Goal: Navigation & Orientation: Find specific page/section

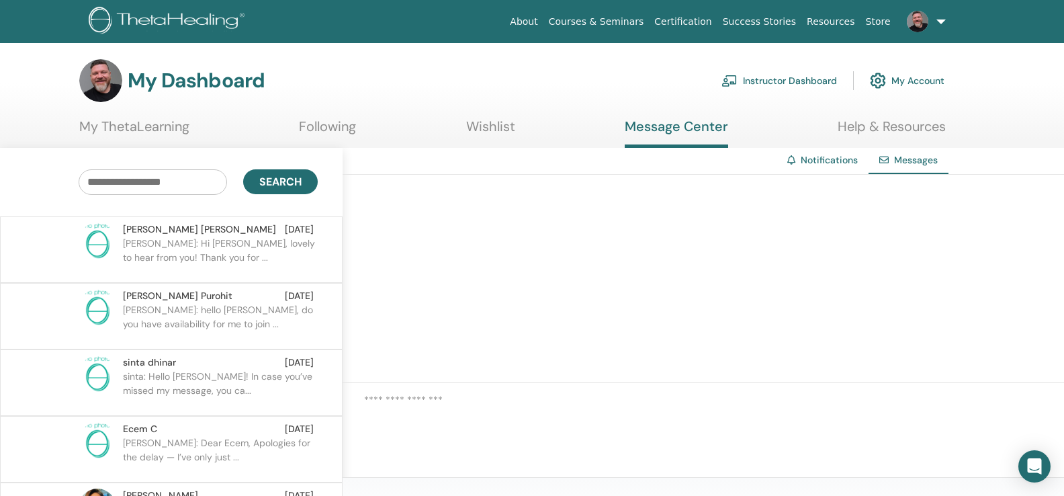
click at [935, 27] on link at bounding box center [923, 21] width 55 height 43
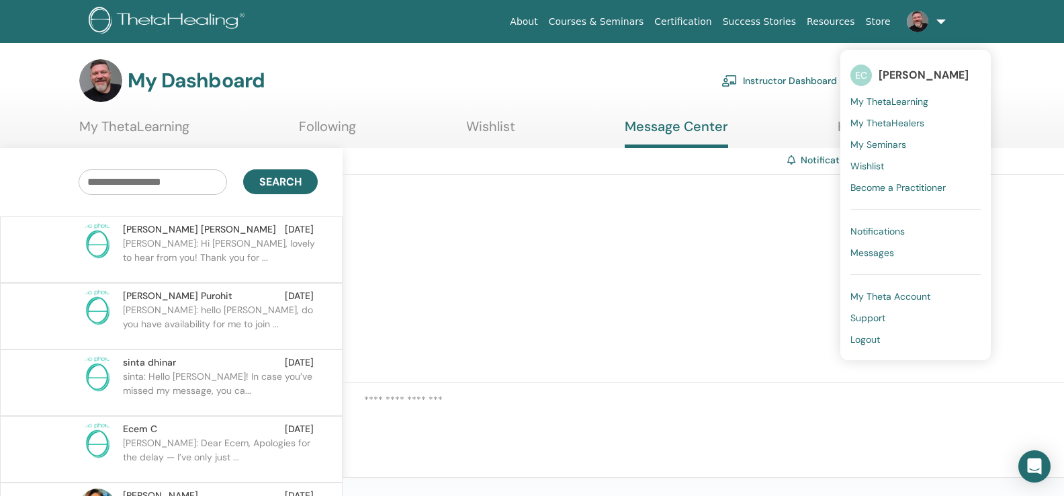
click at [888, 144] on span "My Seminars" at bounding box center [878, 144] width 56 height 12
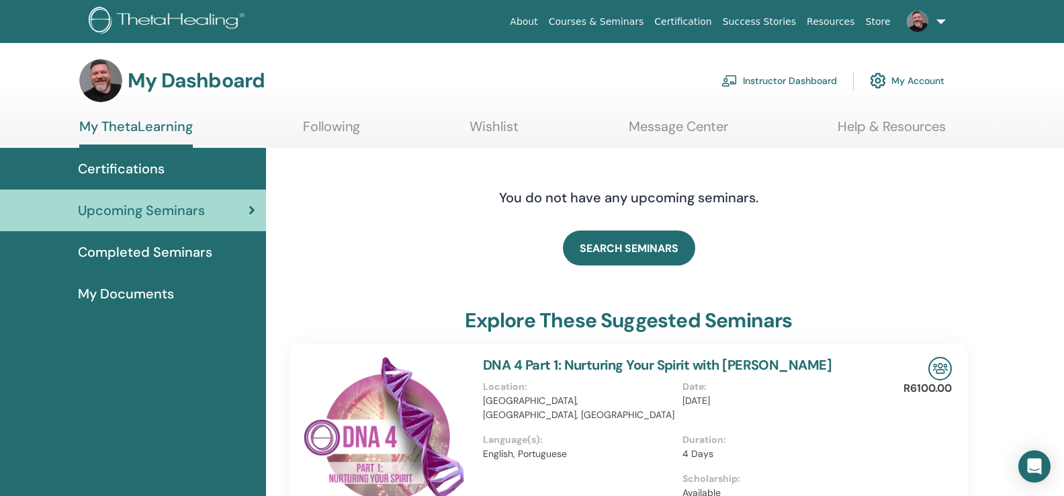
click at [775, 73] on link "Instructor Dashboard" at bounding box center [778, 81] width 115 height 30
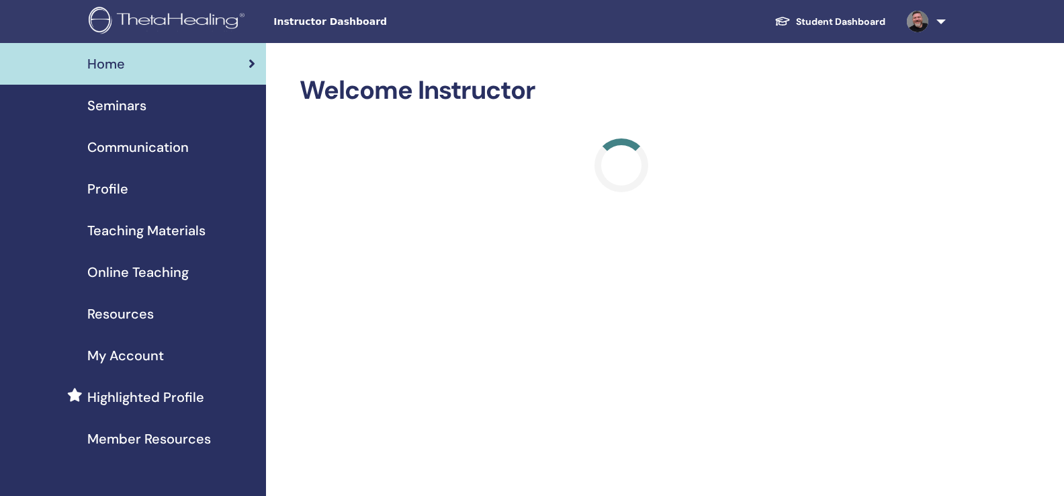
click at [126, 105] on span "Seminars" at bounding box center [116, 105] width 59 height 20
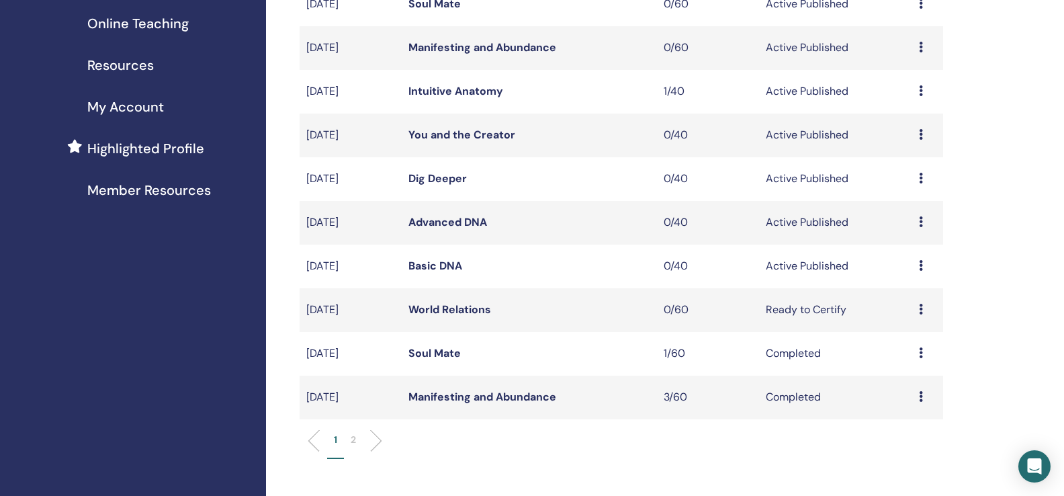
scroll to position [249, 0]
click at [440, 272] on link "Basic DNA" at bounding box center [435, 265] width 54 height 14
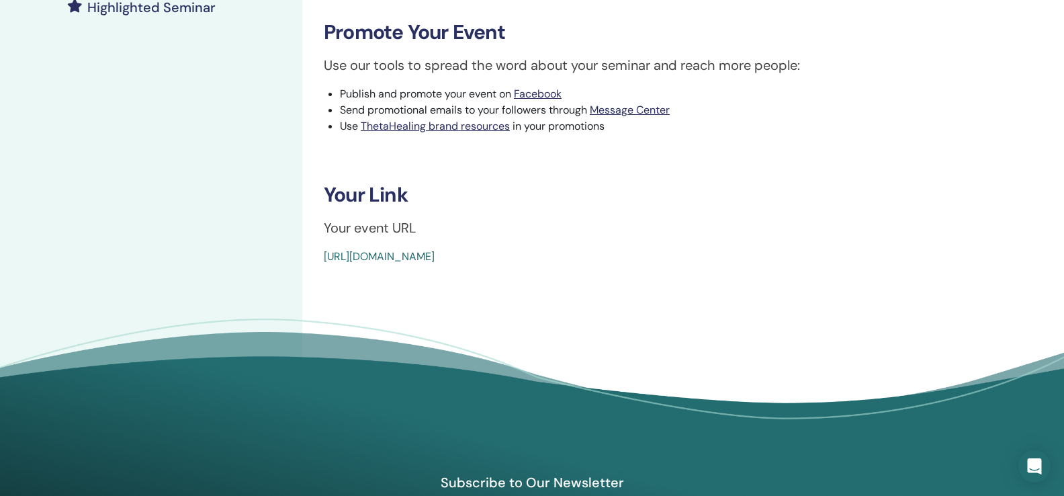
scroll to position [375, 0]
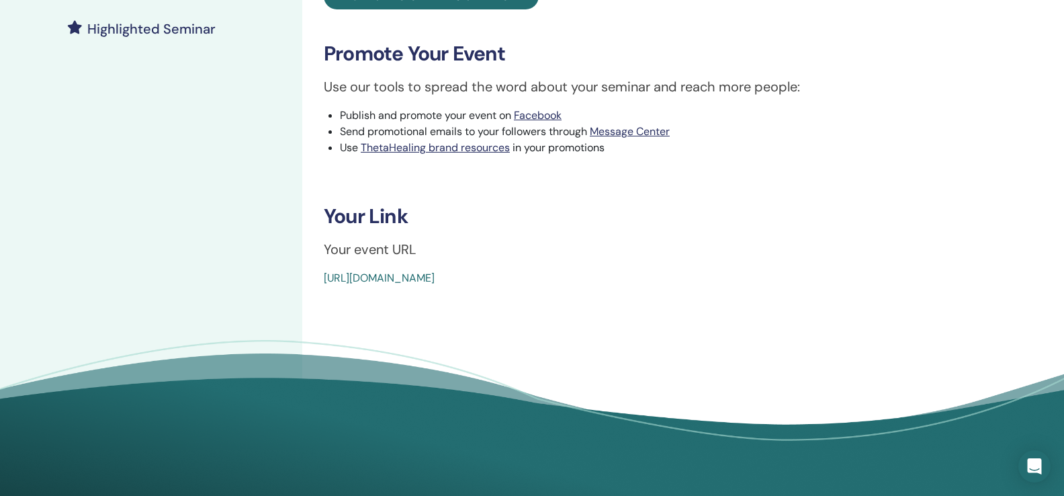
click at [434, 275] on link "https://www.thetahealing.com/seminar-369486-details.html" at bounding box center [379, 278] width 111 height 14
